Goal: Task Accomplishment & Management: Manage account settings

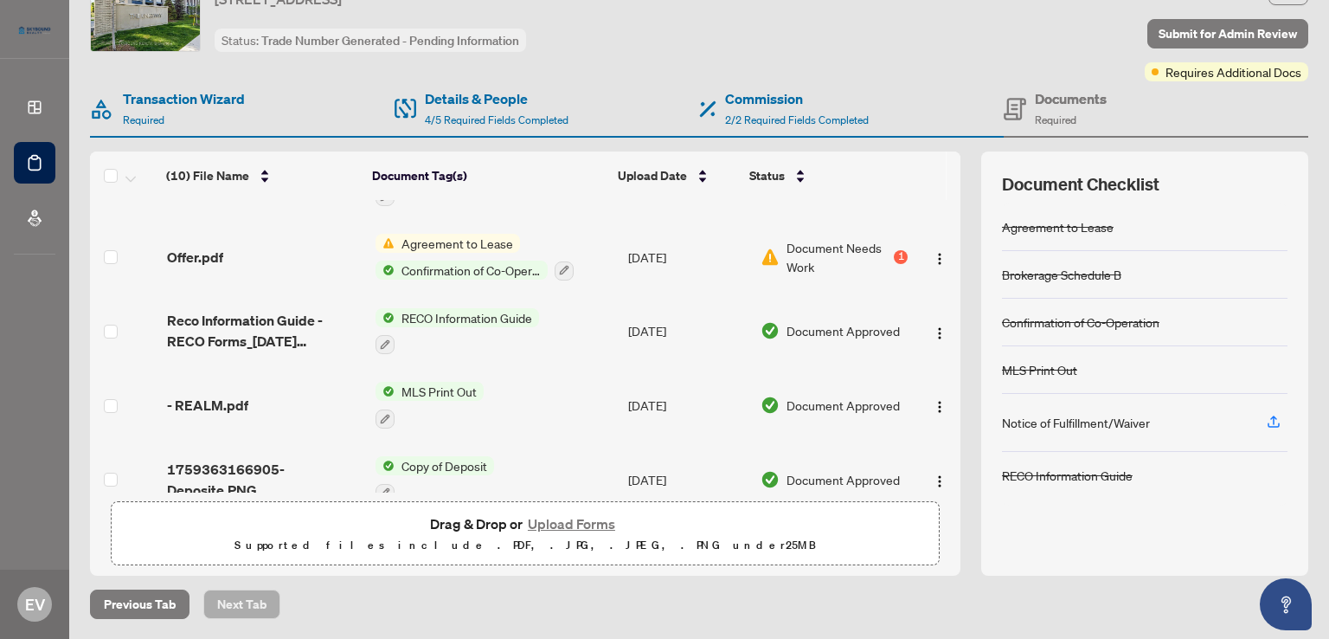
scroll to position [413, 0]
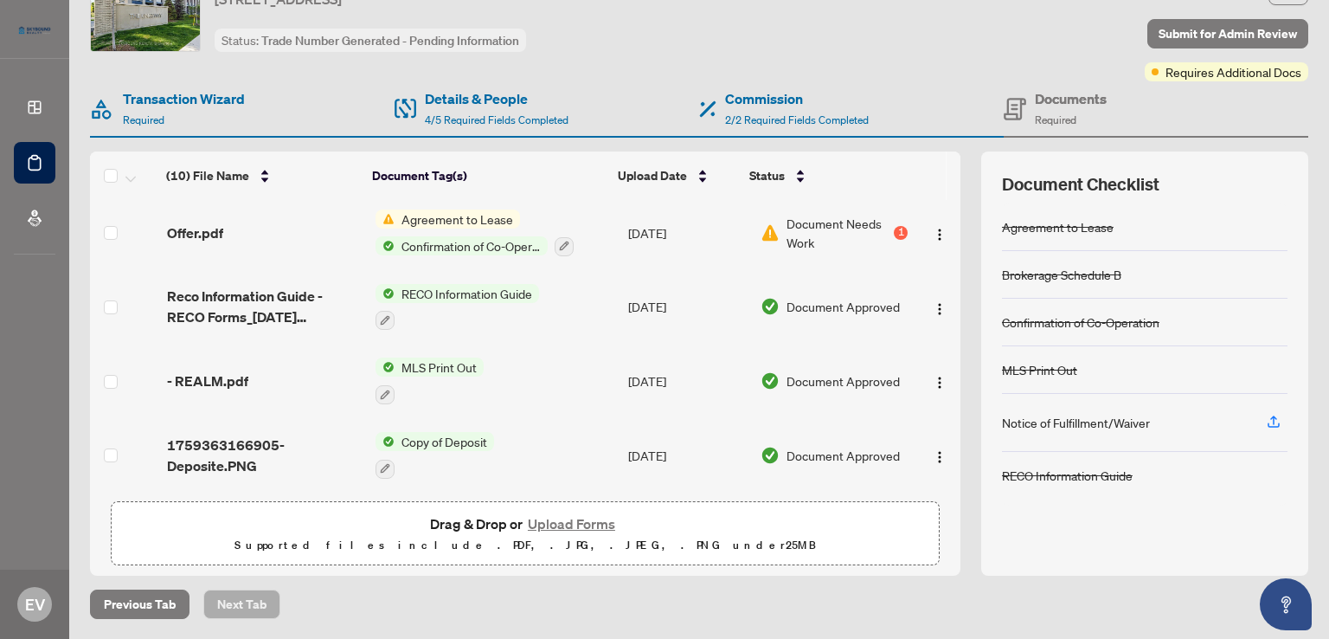
click at [204, 361] on td "- REALM.pdf" at bounding box center [264, 381] width 209 height 74
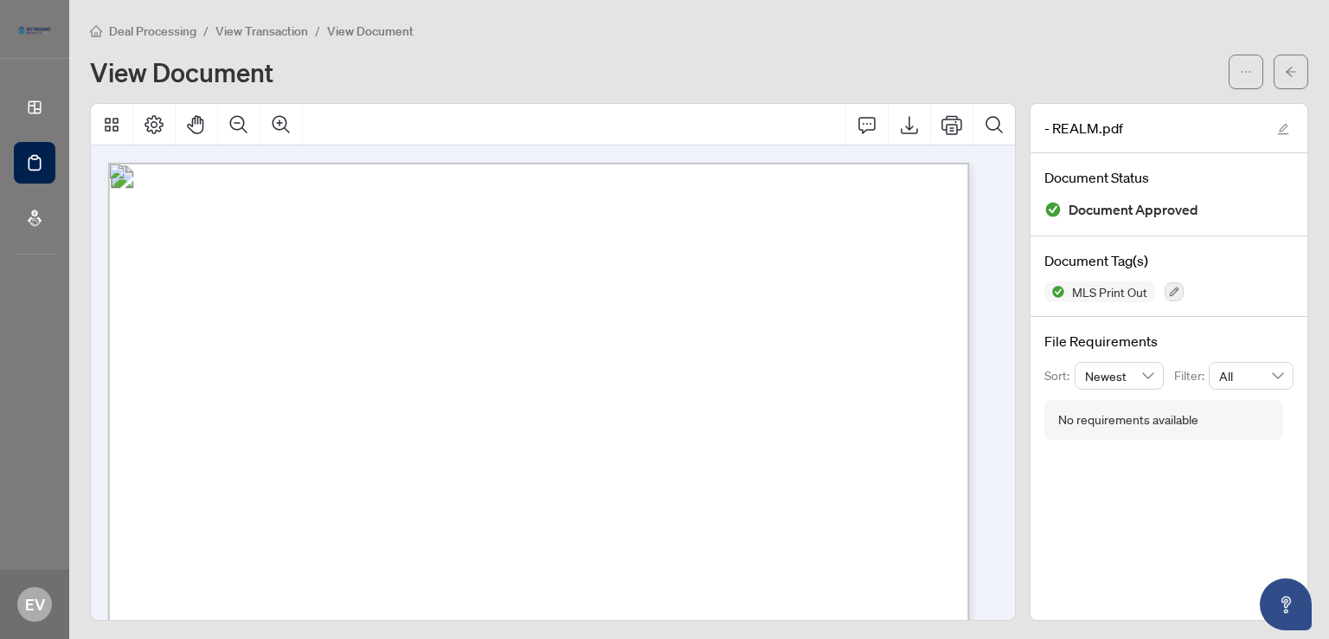
click at [29, 110] on icon at bounding box center [34, 107] width 17 height 17
click at [33, 110] on icon at bounding box center [34, 107] width 17 height 17
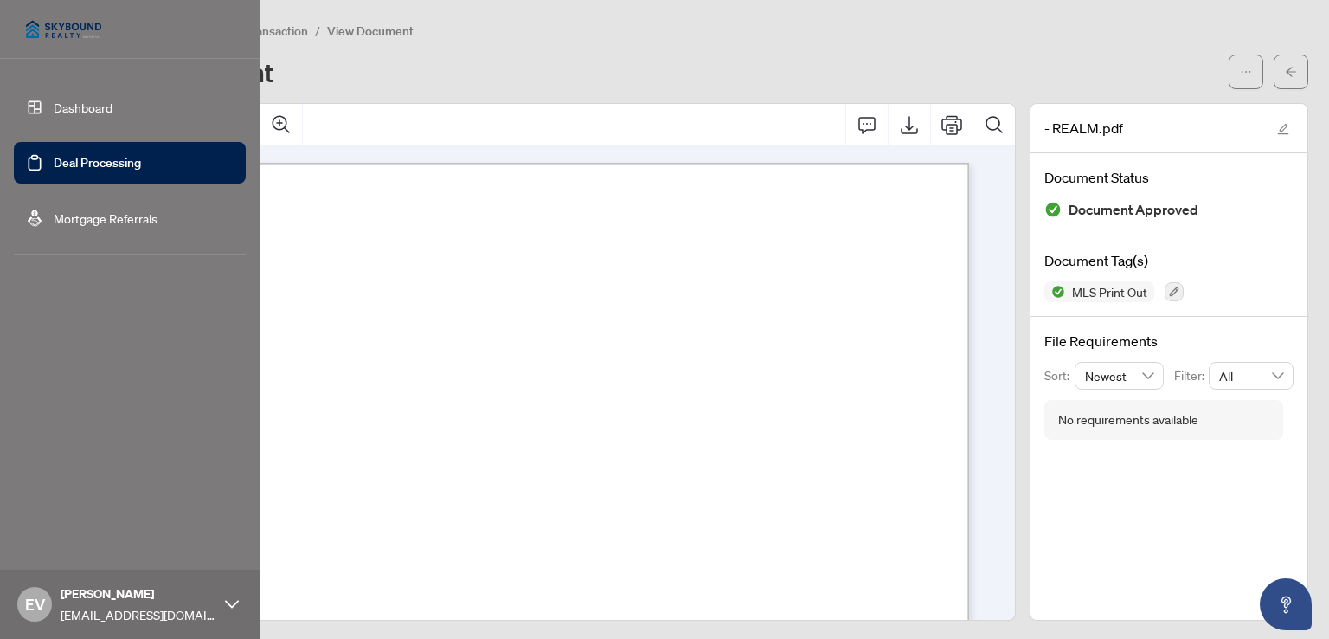
click at [76, 115] on link "Dashboard" at bounding box center [83, 108] width 59 height 16
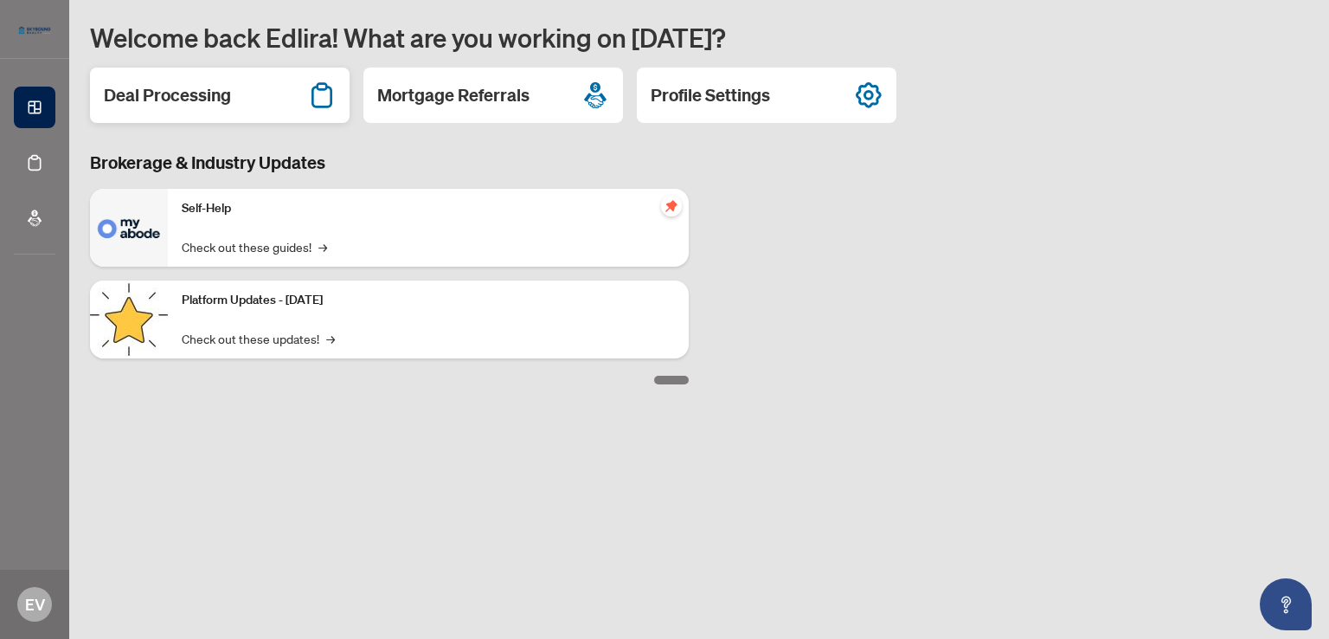
click at [164, 80] on div "Deal Processing" at bounding box center [220, 94] width 260 height 55
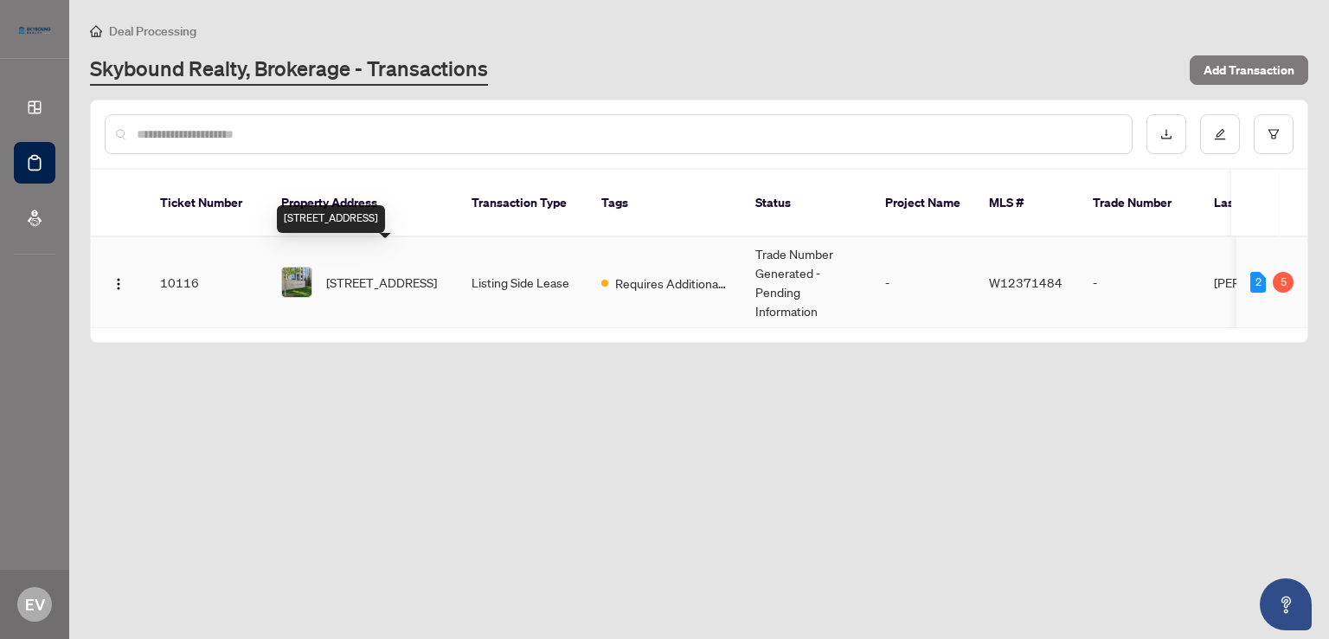
click at [343, 273] on span "[STREET_ADDRESS]" at bounding box center [381, 282] width 111 height 19
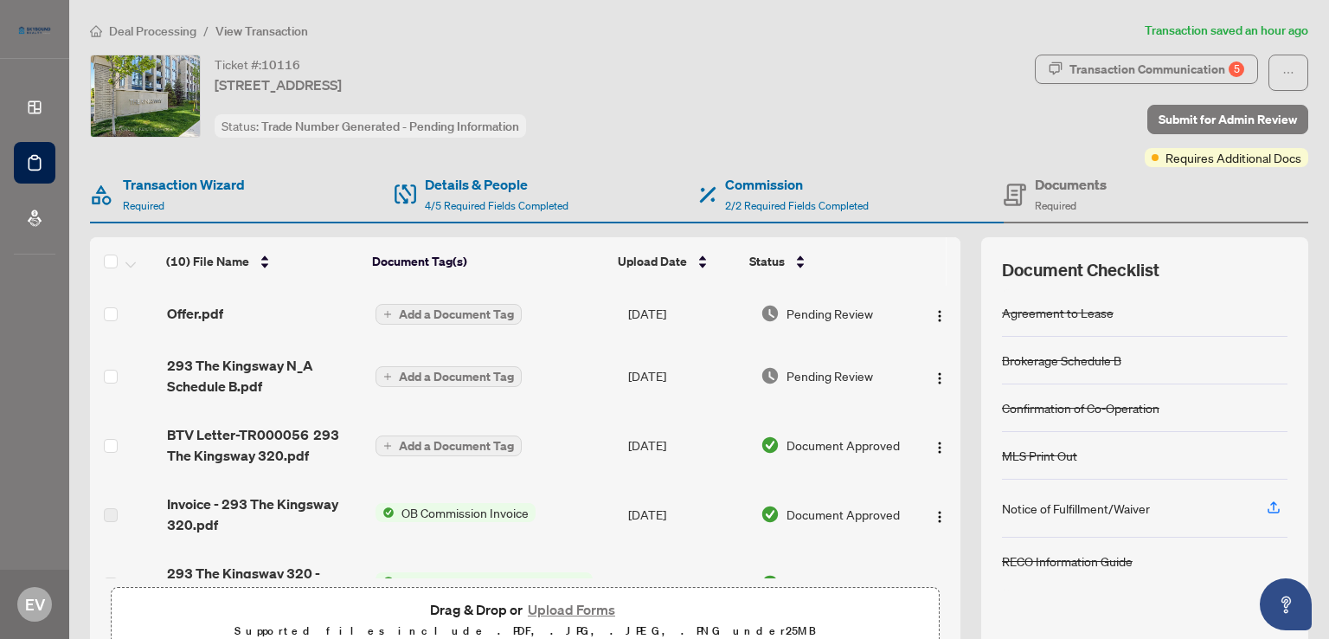
click at [409, 511] on span "OB Commission Invoice" at bounding box center [465, 512] width 141 height 19
click at [38, 76] on li "Dashboard Deal Processing Mortgage Referrals" at bounding box center [35, 163] width 42 height 180
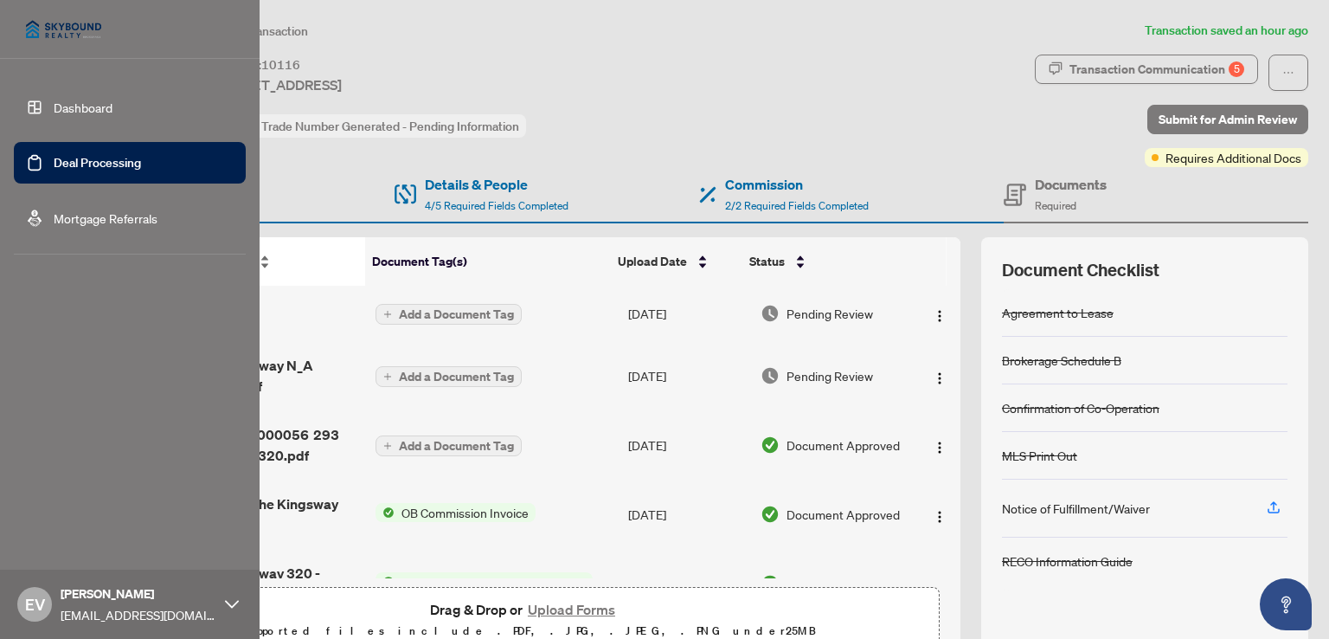
click at [317, 258] on div "(10) File Name" at bounding box center [262, 261] width 192 height 19
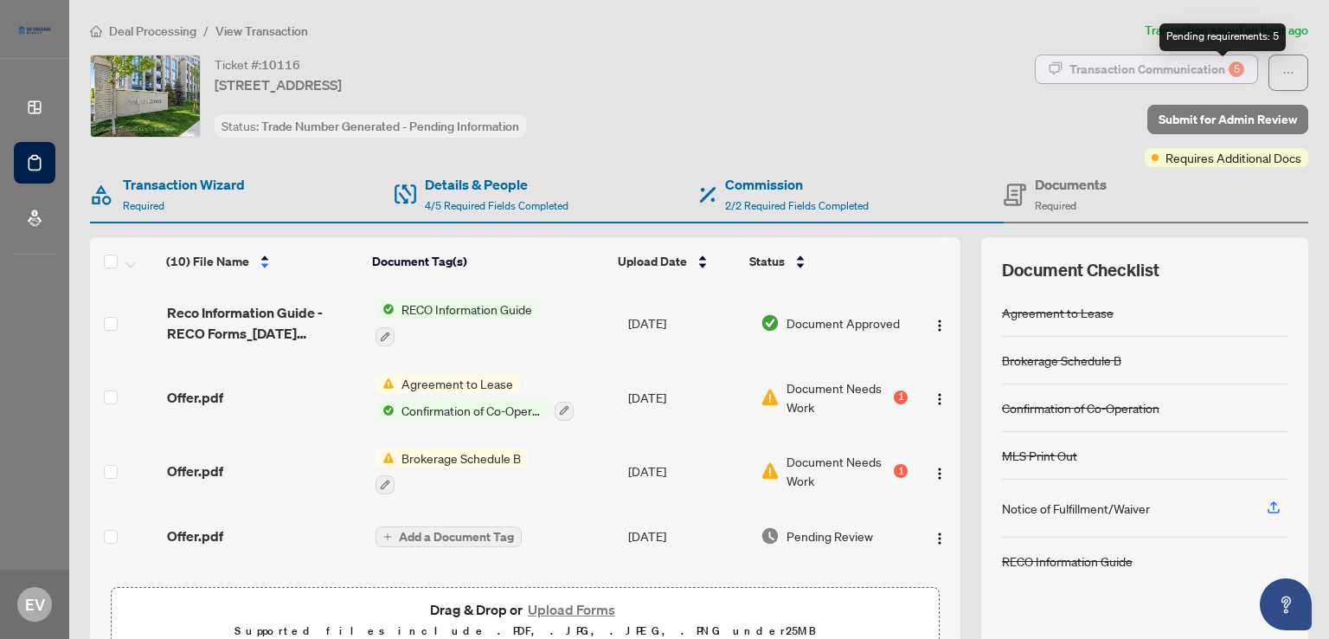
click at [1229, 72] on div "5" at bounding box center [1237, 69] width 16 height 16
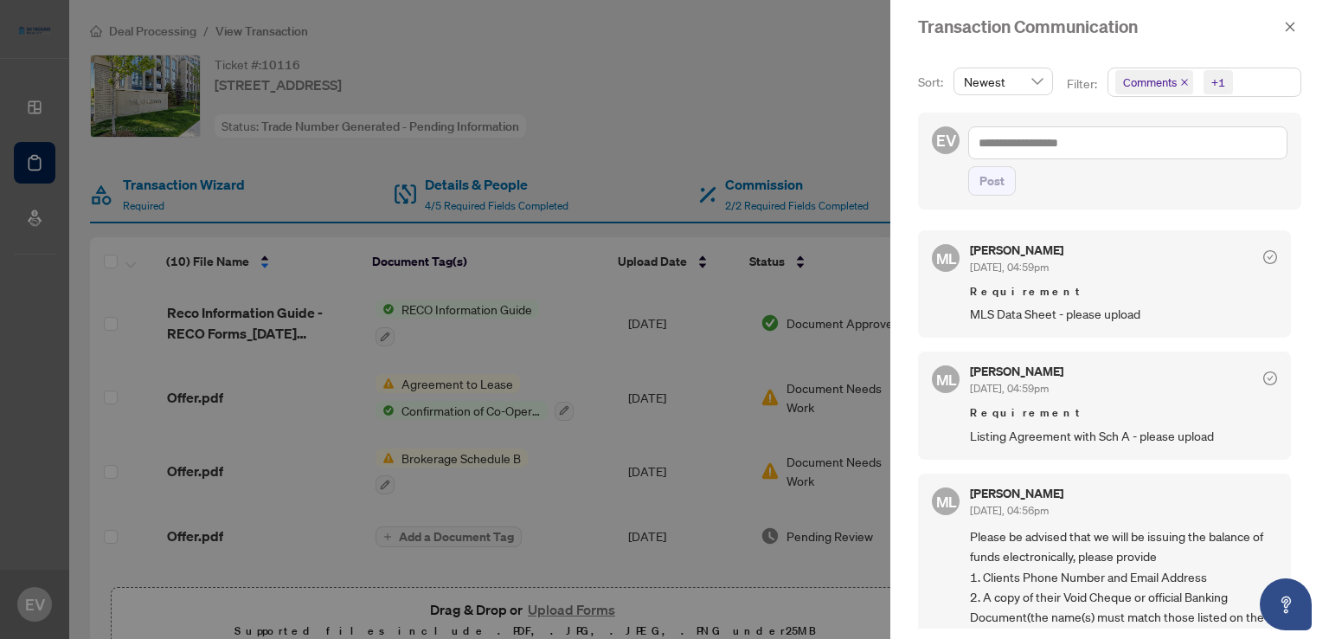
click at [1263, 256] on icon "check-circle" at bounding box center [1270, 257] width 14 height 14
drag, startPoint x: 1263, startPoint y: 256, endPoint x: 1146, endPoint y: 316, distance: 131.2
click at [1146, 316] on div "[PERSON_NAME] [DATE], 04:59pm Requirement MLS Data Sheet - please upload" at bounding box center [1123, 284] width 307 height 80
click at [1146, 316] on span "MLS Data Sheet - please upload" at bounding box center [1123, 314] width 307 height 20
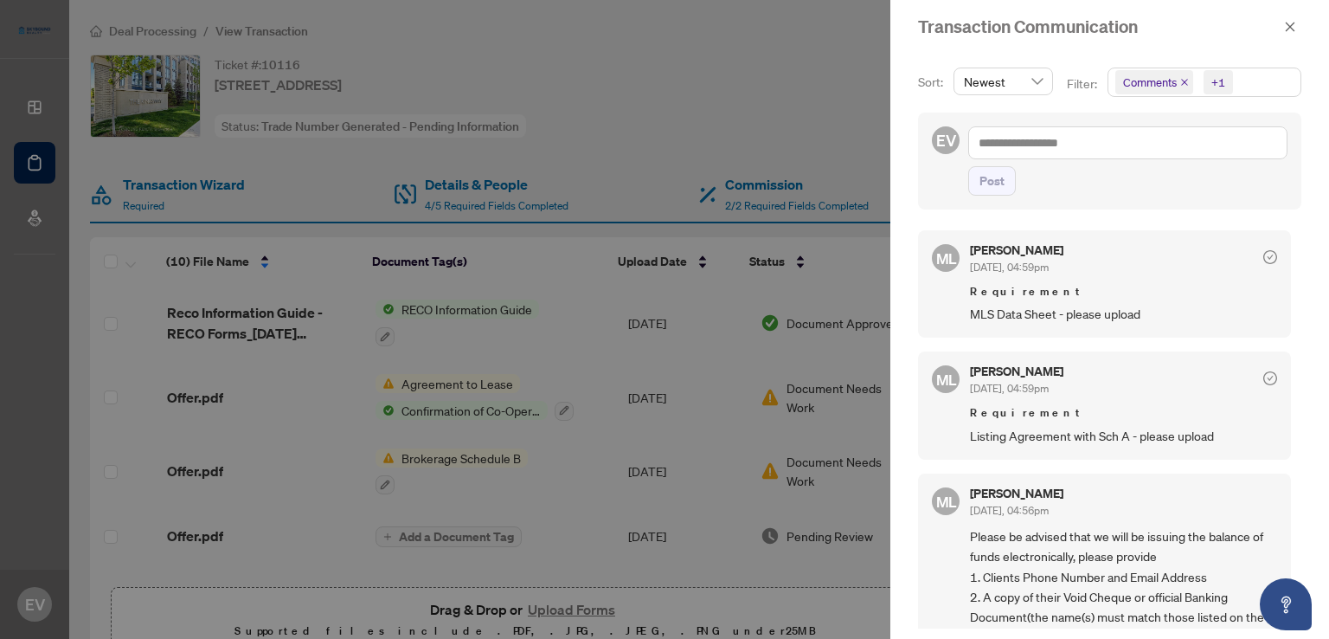
click at [1146, 316] on span "MLS Data Sheet - please upload" at bounding box center [1123, 314] width 307 height 20
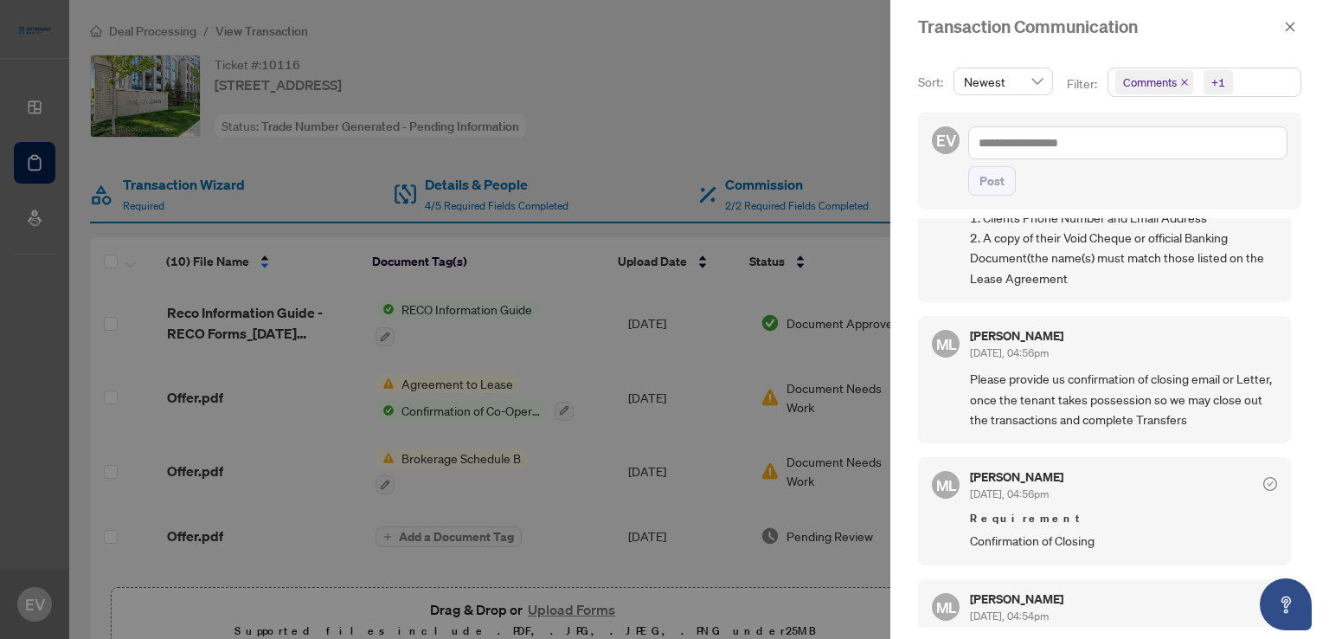
scroll to position [358, 0]
click at [1264, 476] on icon "check-circle" at bounding box center [1270, 483] width 14 height 14
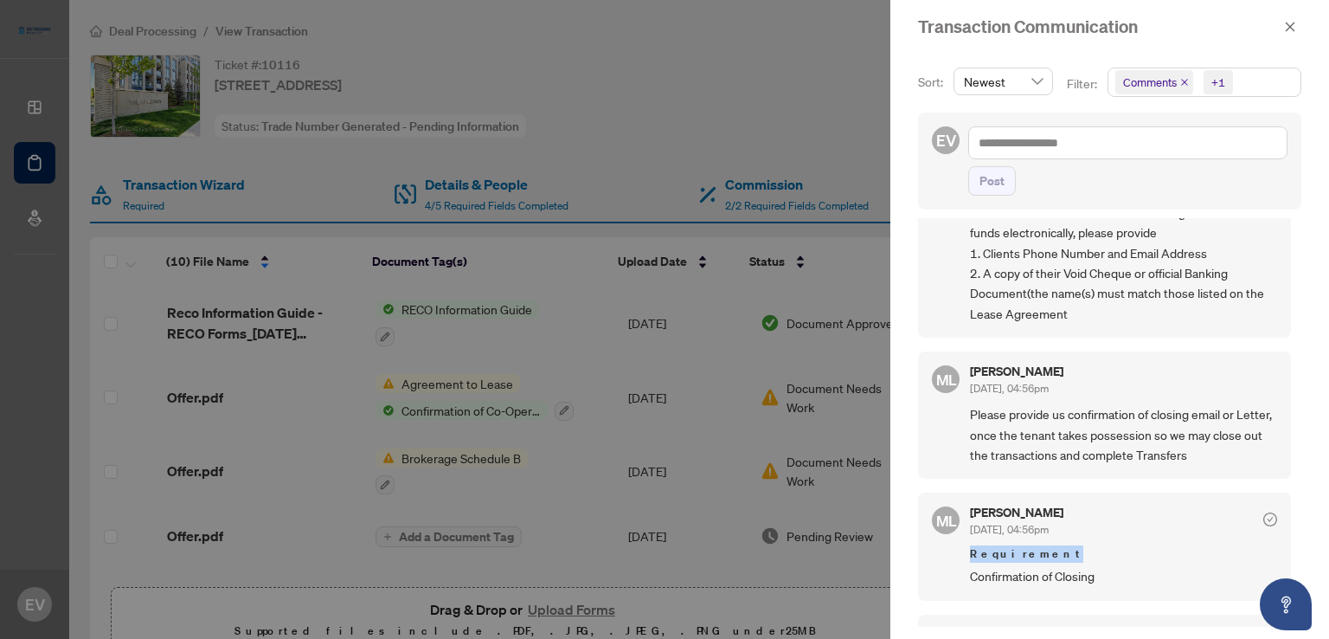
scroll to position [329, 0]
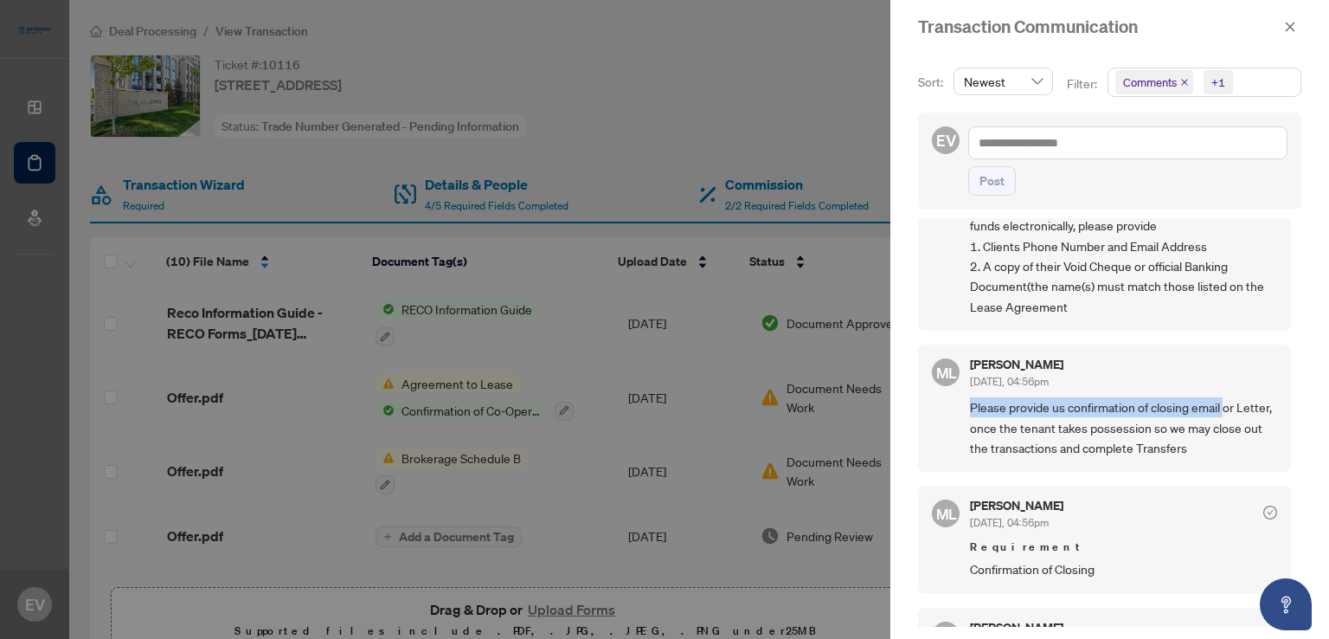
drag, startPoint x: 967, startPoint y: 400, endPoint x: 1228, endPoint y: 398, distance: 261.4
click at [1228, 398] on div "ML [PERSON_NAME] [DATE], 04:56pm Please provide us confirmation of closing emai…" at bounding box center [1104, 407] width 373 height 127
copy span "Please provide us confirmation of closing email"
